Goal: Use online tool/utility: Utilize a website feature to perform a specific function

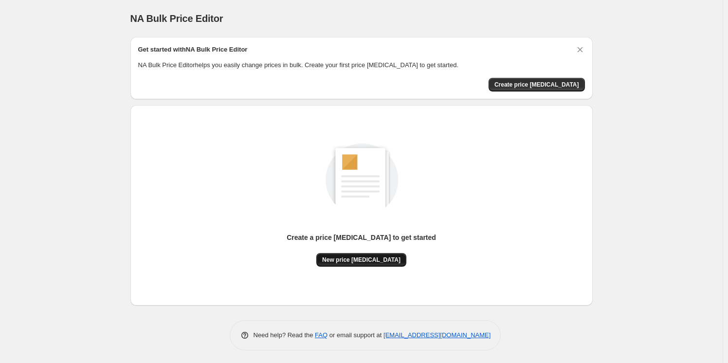
click at [349, 261] on span "New price [MEDICAL_DATA]" at bounding box center [361, 260] width 78 height 8
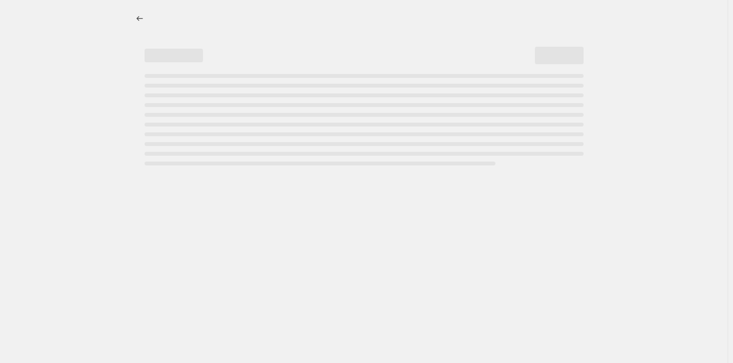
select select "percentage"
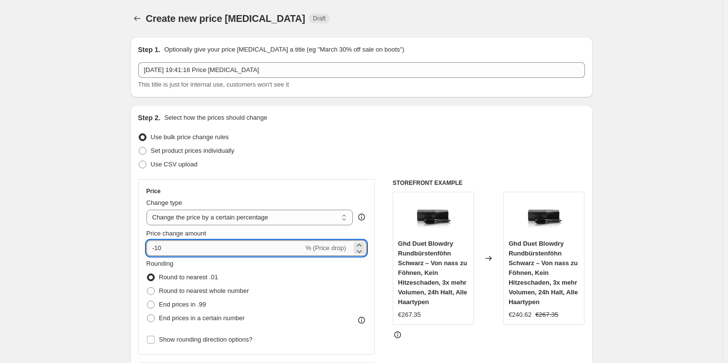
click at [210, 244] on input "-10" at bounding box center [224, 248] width 157 height 16
type input "-1"
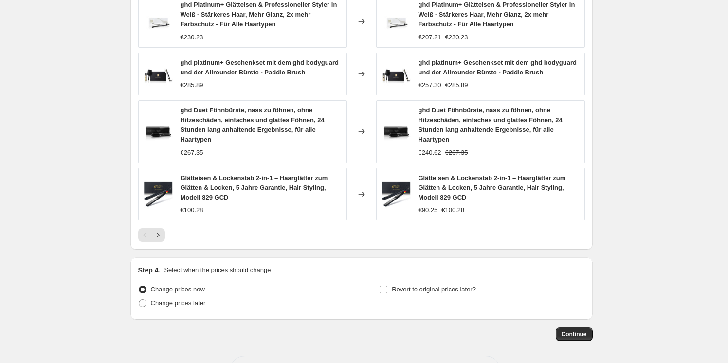
scroll to position [624, 0]
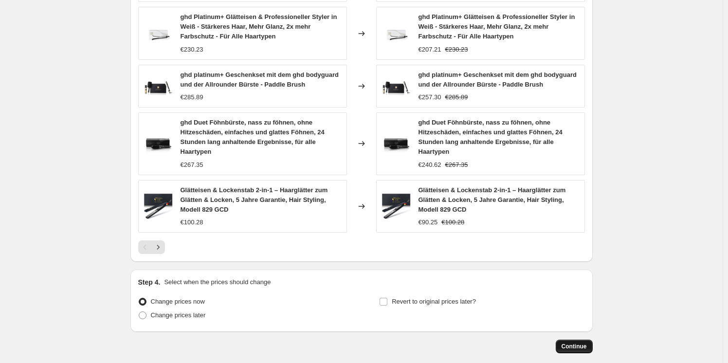
type input "-25"
click at [577, 347] on span "Continue" at bounding box center [574, 347] width 25 height 8
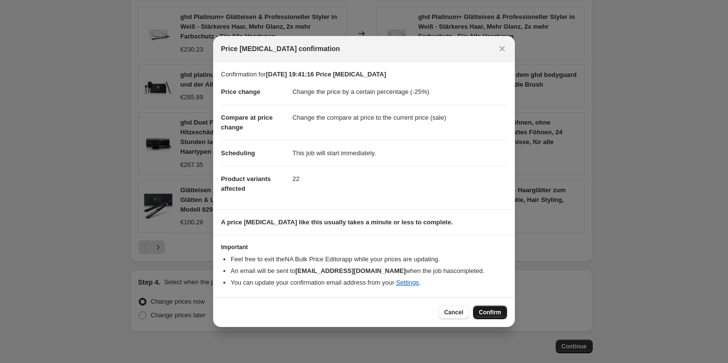
click at [484, 309] on span "Confirm" at bounding box center [490, 313] width 22 height 8
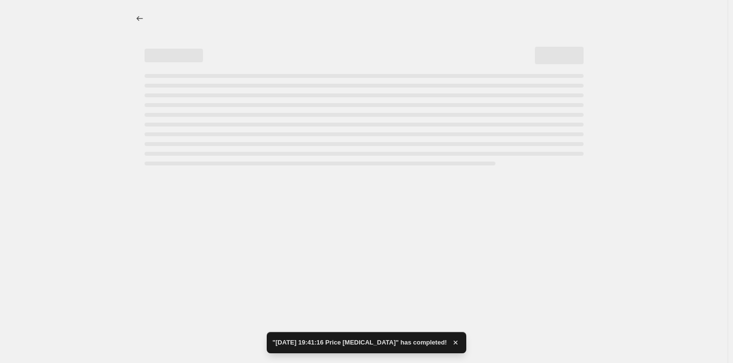
select select "percentage"
